Goal: Task Accomplishment & Management: Use online tool/utility

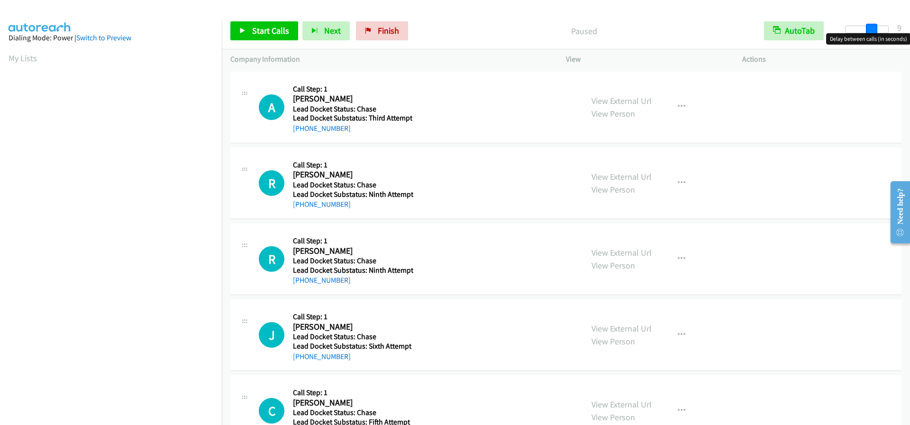
drag, startPoint x: 847, startPoint y: 30, endPoint x: 938, endPoint y: 32, distance: 90.6
click at [910, 32] on html "Start Calls Pause Next Finish Paused AutoTab AutoTab 9 Company Information Info…" at bounding box center [455, 22] width 910 height 45
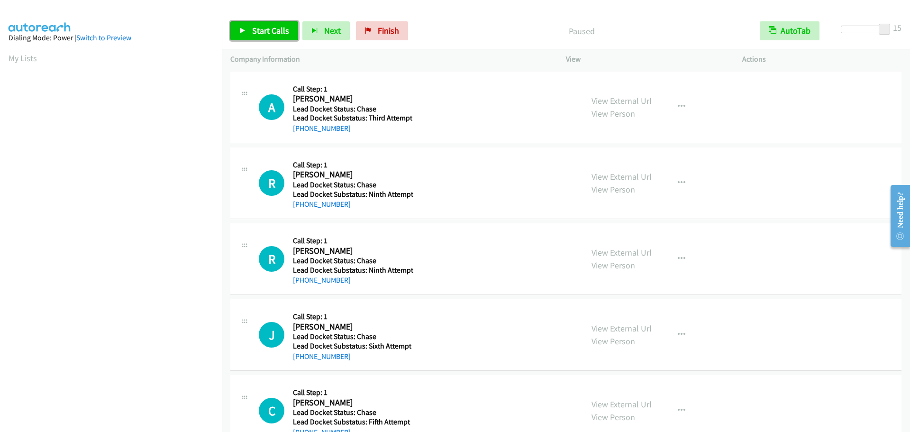
click at [281, 29] on span "Start Calls" at bounding box center [270, 30] width 37 height 11
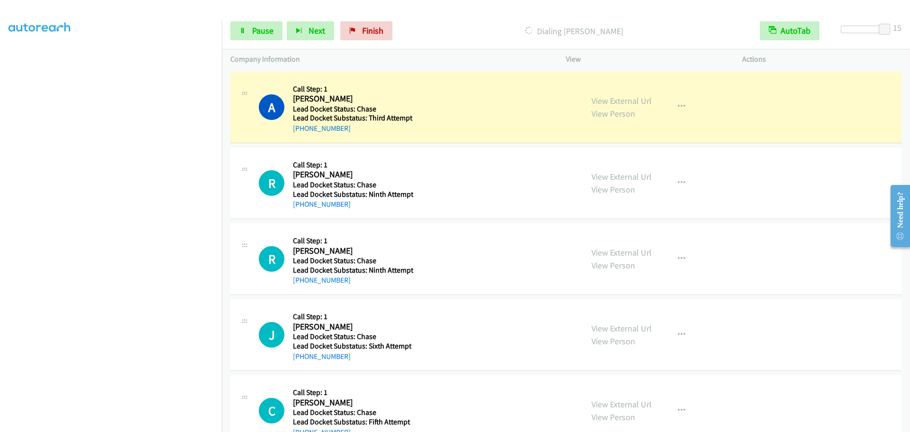
scroll to position [100, 0]
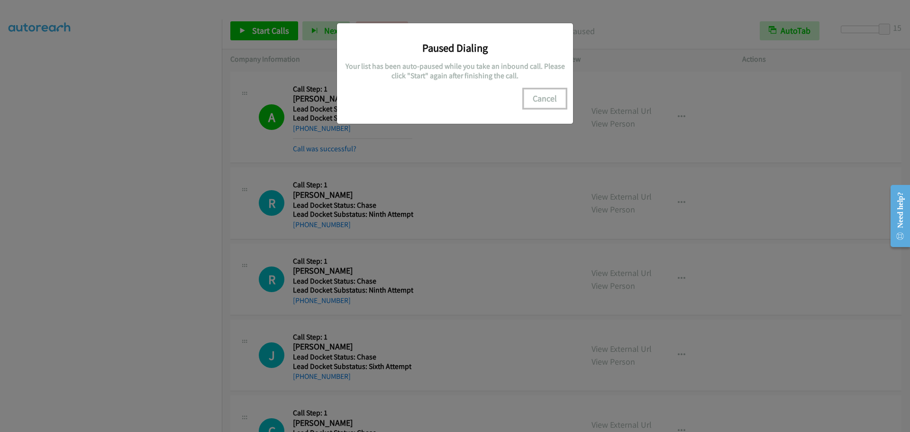
click at [548, 100] on button "Cancel" at bounding box center [545, 98] width 42 height 19
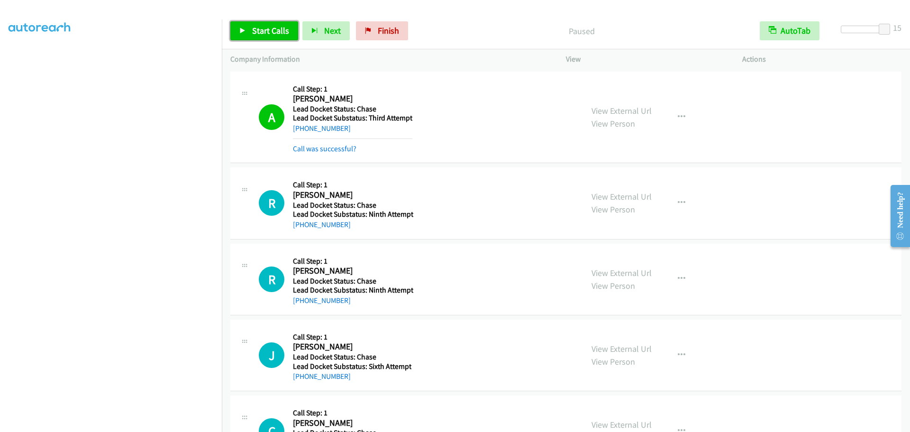
click at [271, 34] on span "Start Calls" at bounding box center [270, 30] width 37 height 11
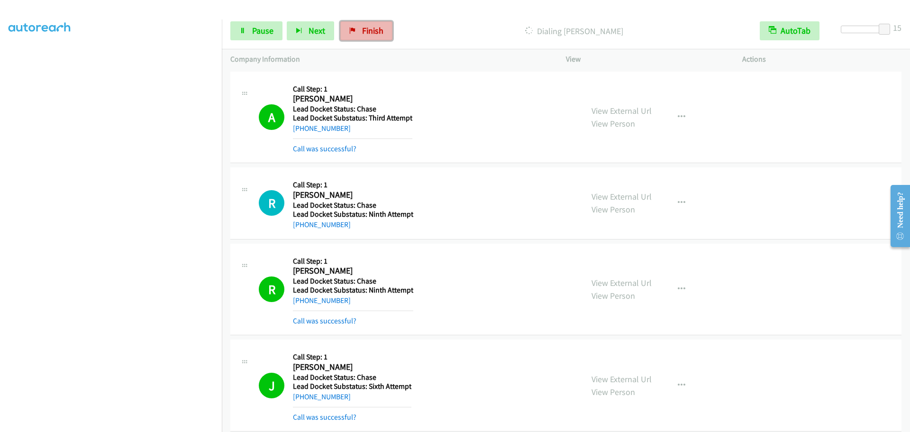
click at [369, 25] on span "Finish" at bounding box center [372, 30] width 21 height 11
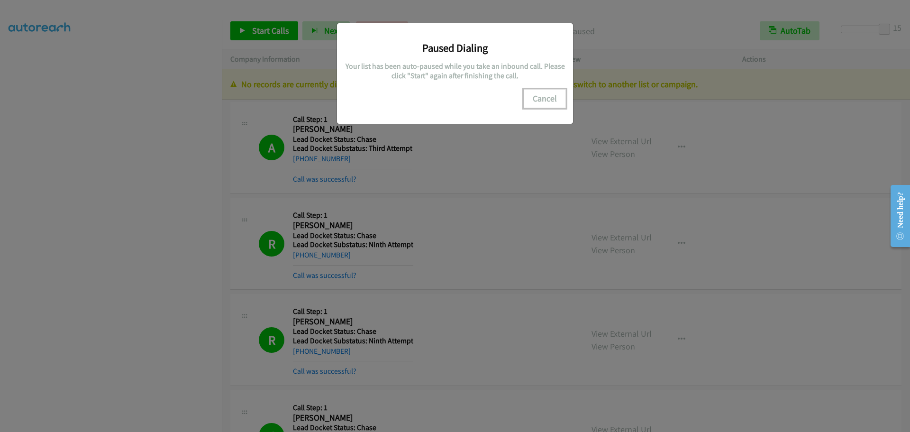
click at [539, 100] on button "Cancel" at bounding box center [545, 98] width 42 height 19
